Goal: Task Accomplishment & Management: Use online tool/utility

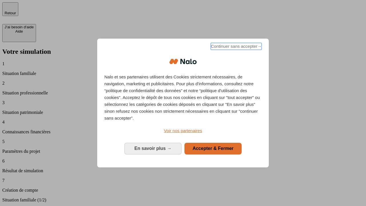
click at [236, 47] on span "Continuer sans accepter →" at bounding box center [236, 46] width 51 height 7
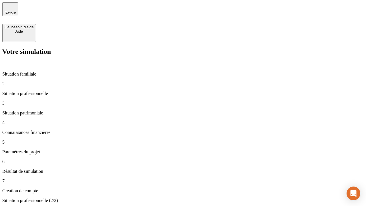
type input "30 000"
type input "40 000"
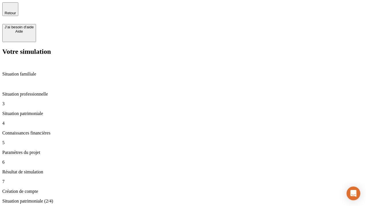
type input "1 100"
type input "20"
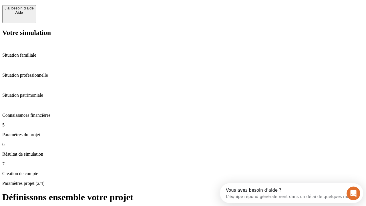
scroll to position [5, 0]
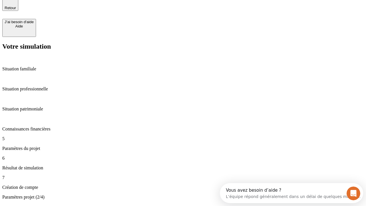
type input "40"
type input "62"
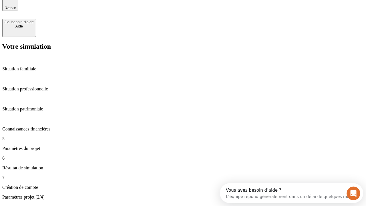
type input "50 000"
type input "640"
